Goal: Task Accomplishment & Management: Use online tool/utility

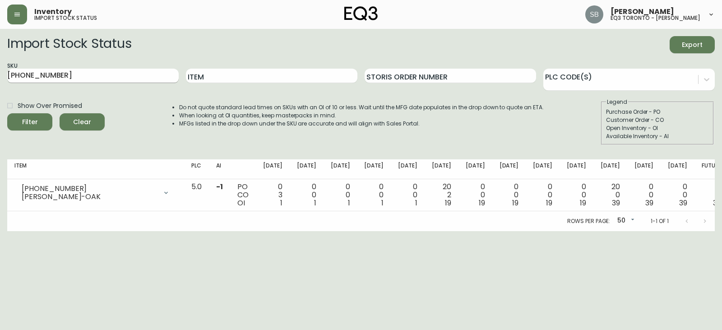
click at [107, 71] on input "[PHONE_NUMBER]" at bounding box center [92, 76] width 171 height 14
type input "7"
paste input "[PHONE_NUMBER]"
type input "[PHONE_NUMBER]"
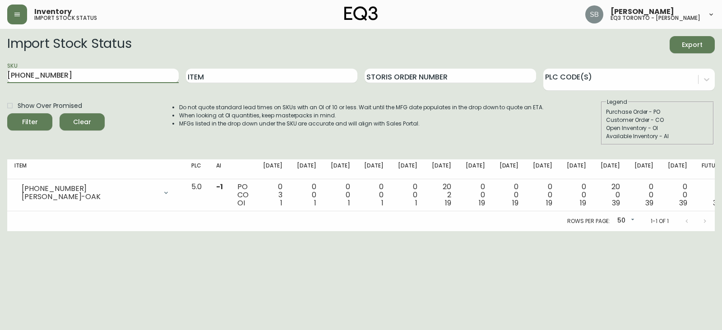
click at [7, 113] on button "Filter" at bounding box center [29, 121] width 45 height 17
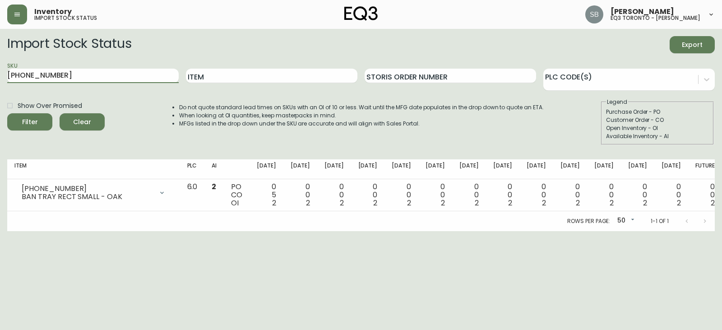
drag, startPoint x: 58, startPoint y: 76, endPoint x: 0, endPoint y: 67, distance: 58.5
click at [0, 69] on main "Import Stock Status Export SKU [PHONE_NUMBER] Item Storis Order Number PLC Code…" at bounding box center [361, 130] width 722 height 202
type input "BAN"
click at [7, 113] on button "Filter" at bounding box center [29, 121] width 45 height 17
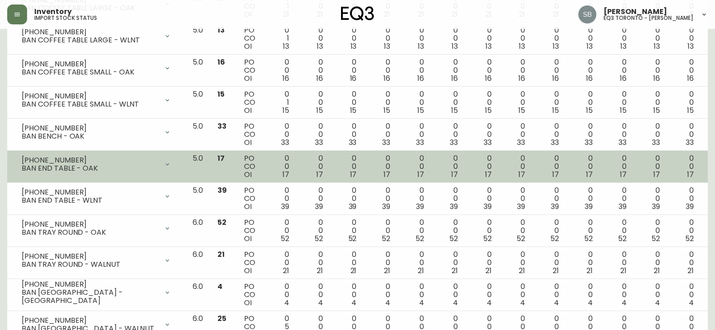
scroll to position [226, 0]
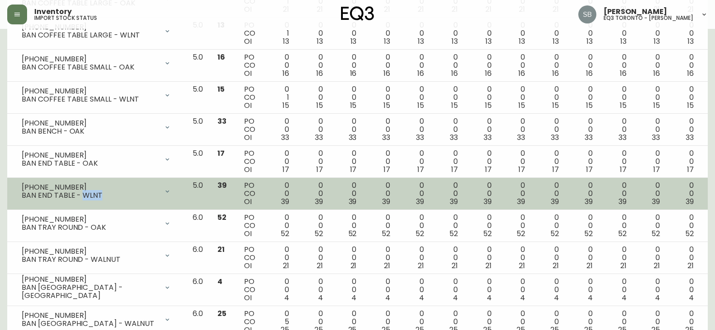
drag, startPoint x: 82, startPoint y: 195, endPoint x: 104, endPoint y: 196, distance: 21.7
click at [104, 196] on div "BAN END TABLE - WLNT" at bounding box center [90, 195] width 137 height 8
click at [99, 194] on div "BAN END TABLE - WLNT" at bounding box center [90, 195] width 137 height 8
click at [96, 193] on div "BAN END TABLE - WLNT" at bounding box center [90, 195] width 137 height 8
drag, startPoint x: 83, startPoint y: 193, endPoint x: 98, endPoint y: 195, distance: 15.0
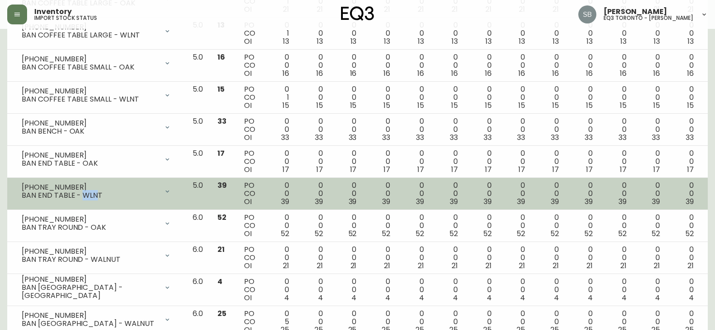
click at [98, 195] on div "BAN END TABLE - WLNT" at bounding box center [90, 195] width 137 height 8
click at [94, 193] on div "BAN END TABLE - WLNT" at bounding box center [90, 195] width 137 height 8
click at [56, 198] on div "BAN END TABLE - WLNT" at bounding box center [90, 195] width 137 height 8
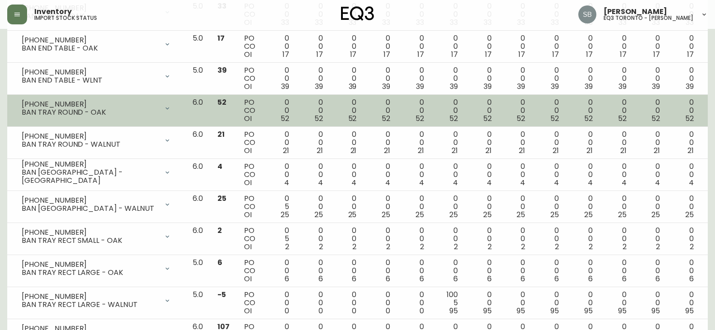
scroll to position [361, 0]
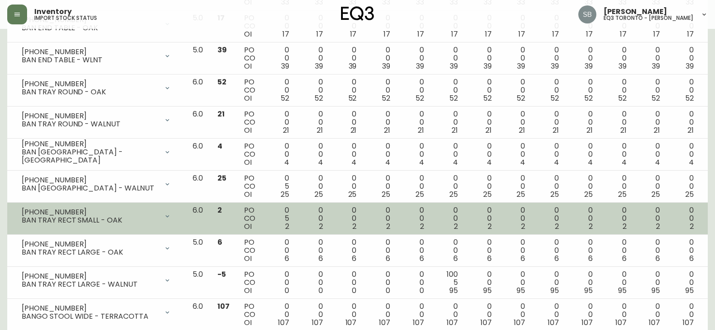
click at [73, 219] on div "BAN TRAY RECT SMALL - OAK" at bounding box center [90, 220] width 137 height 8
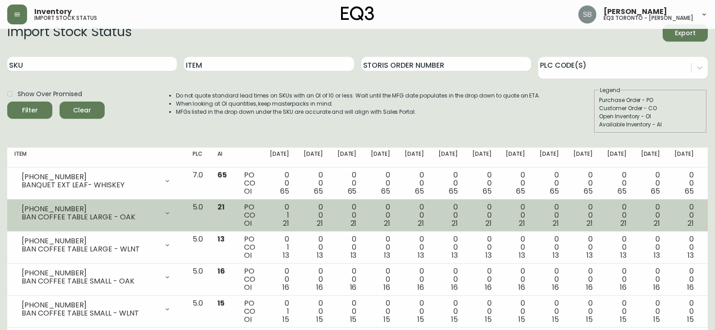
scroll to position [0, 0]
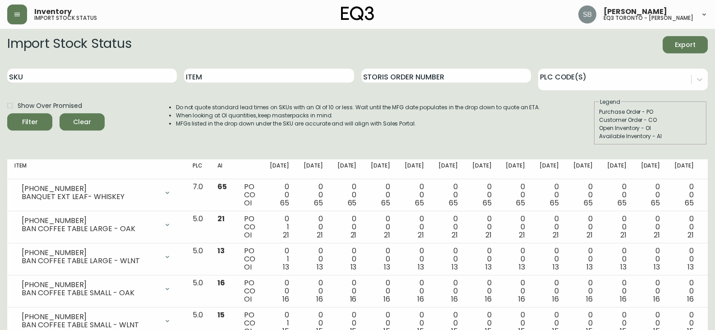
click at [240, 50] on div "Import Stock Status Export" at bounding box center [357, 44] width 700 height 17
